Goal: Book appointment/travel/reservation

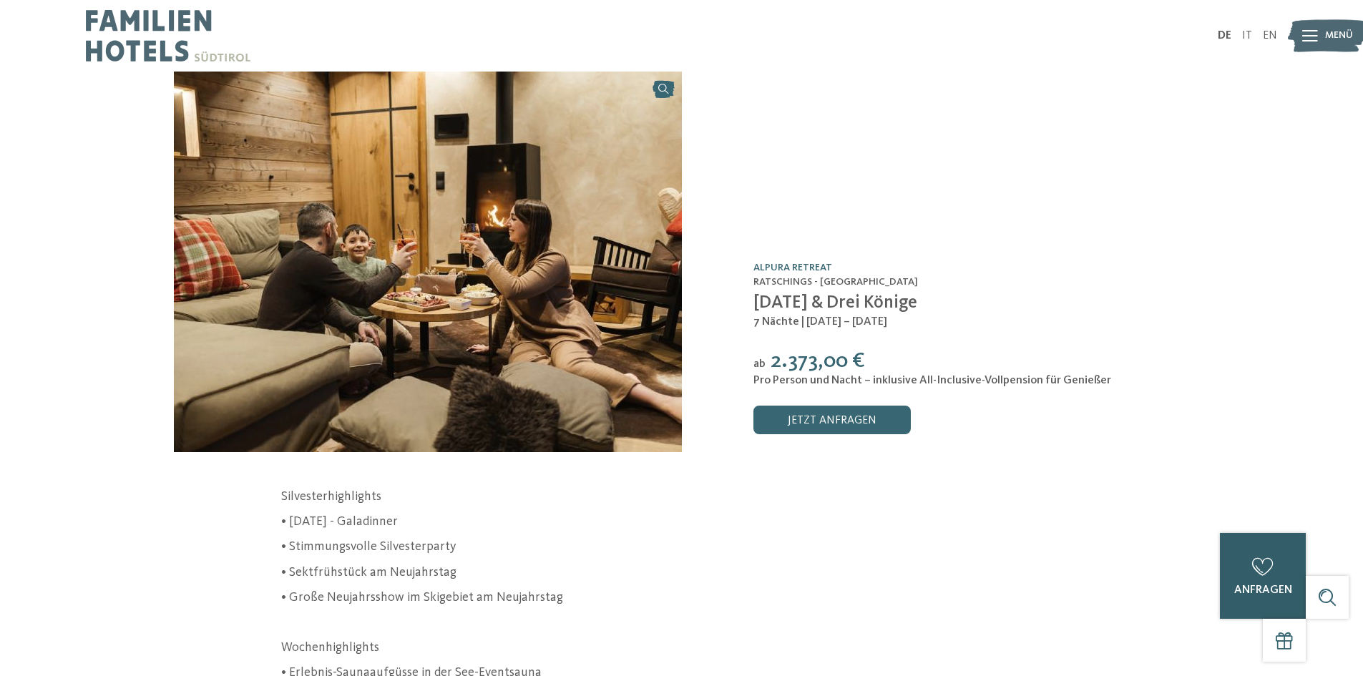
click at [1252, 556] on div "0" at bounding box center [1263, 567] width 29 height 29
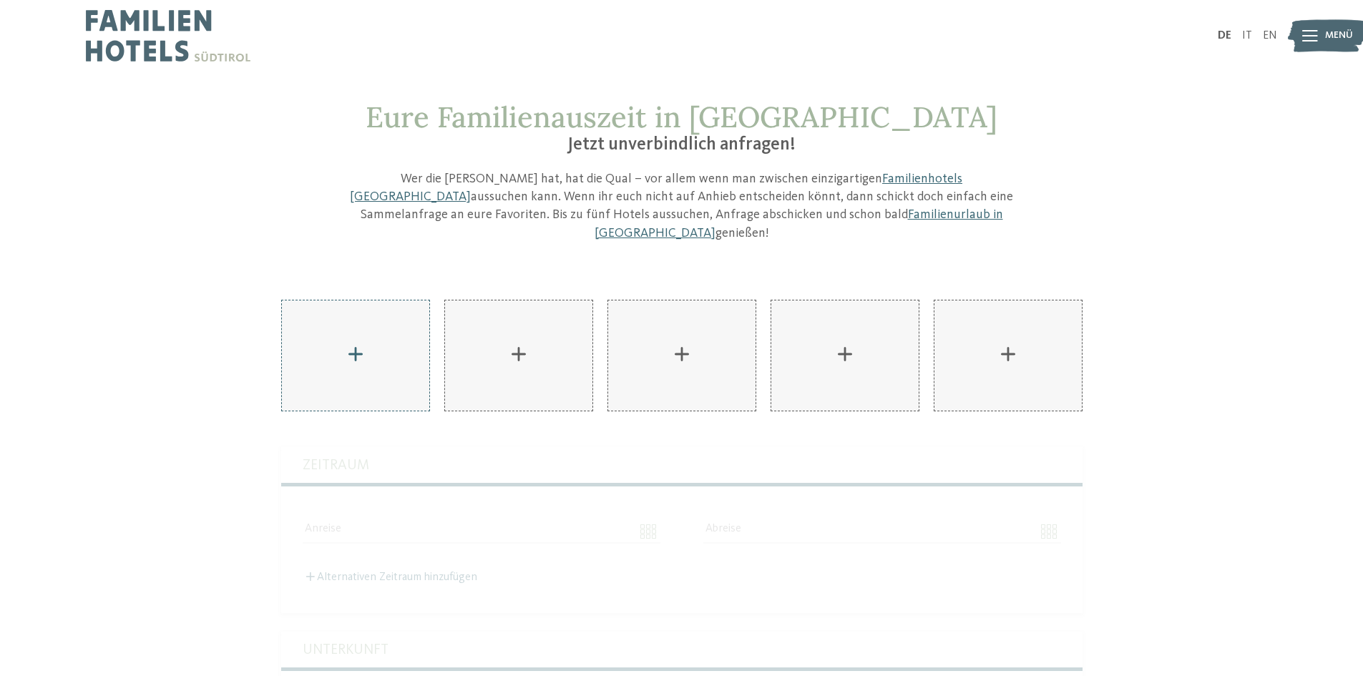
click at [349, 351] on div "AKI Family Resort PLOSE hinzufügen" at bounding box center [355, 356] width 147 height 110
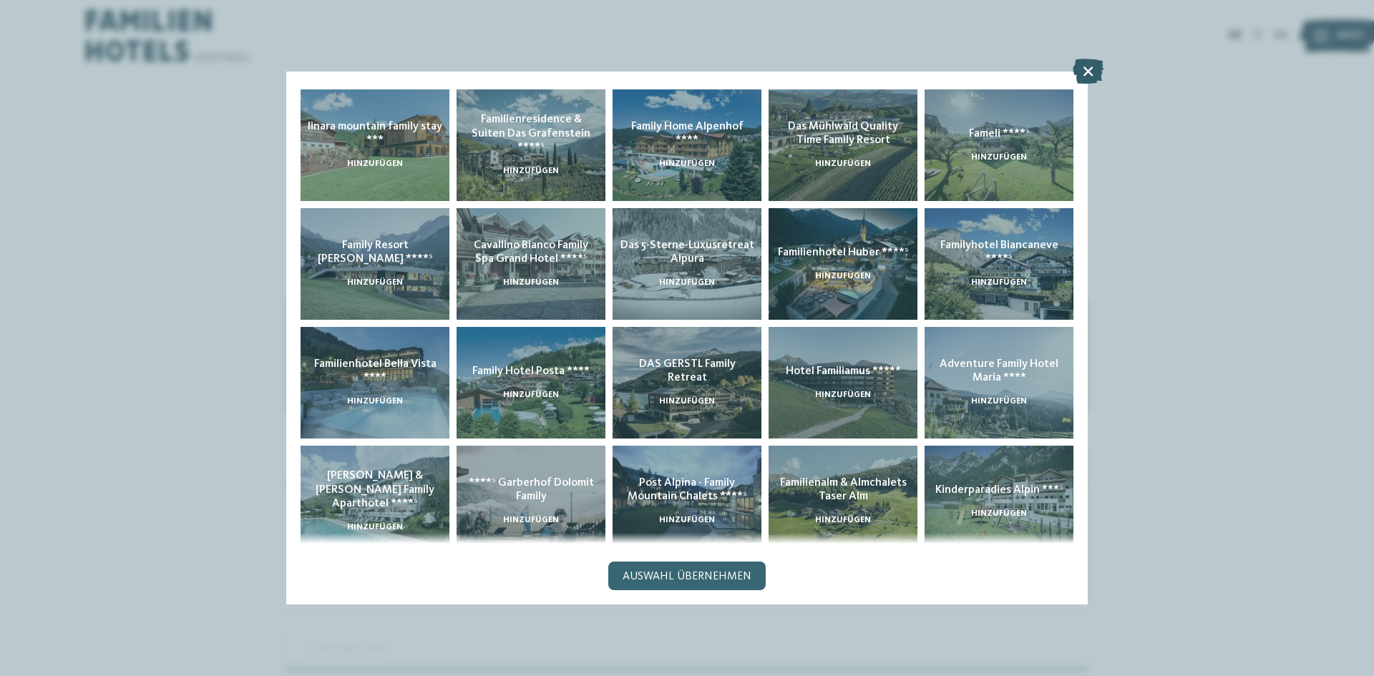
click at [1084, 74] on icon at bounding box center [1088, 71] width 31 height 25
